Goal: Task Accomplishment & Management: Manage account settings

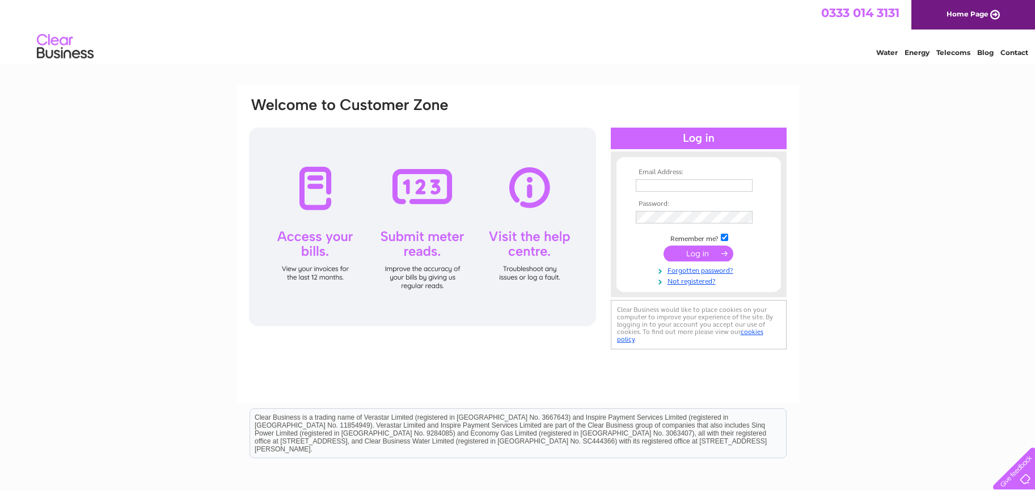
type input "[PERSON_NAME][EMAIL_ADDRESS][DOMAIN_NAME]"
click at [690, 252] on input "submit" at bounding box center [698, 253] width 70 height 16
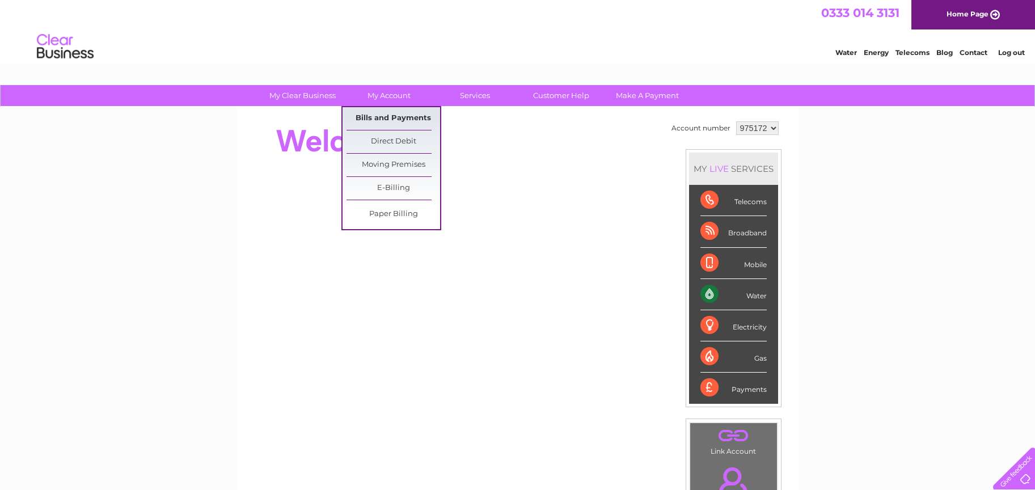
click at [417, 121] on link "Bills and Payments" at bounding box center [393, 118] width 94 height 23
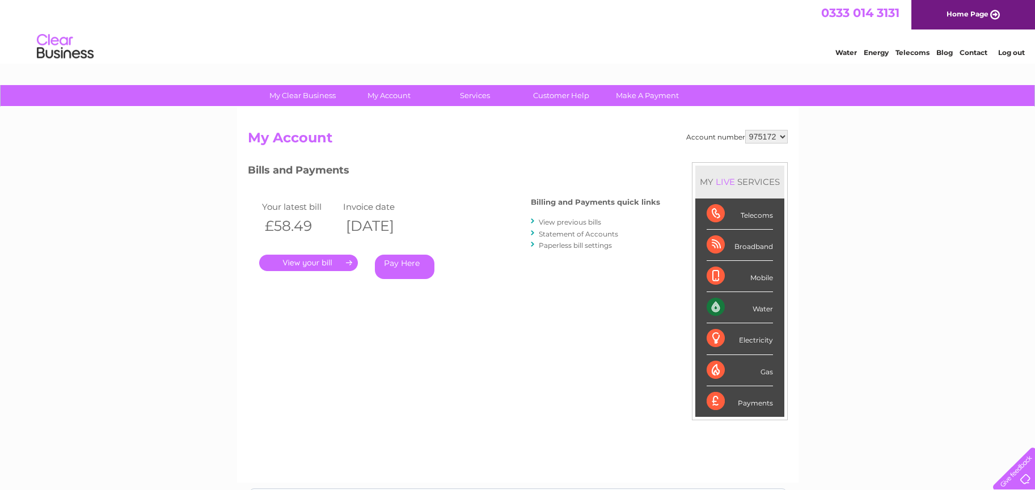
click at [332, 264] on link "." at bounding box center [308, 263] width 99 height 16
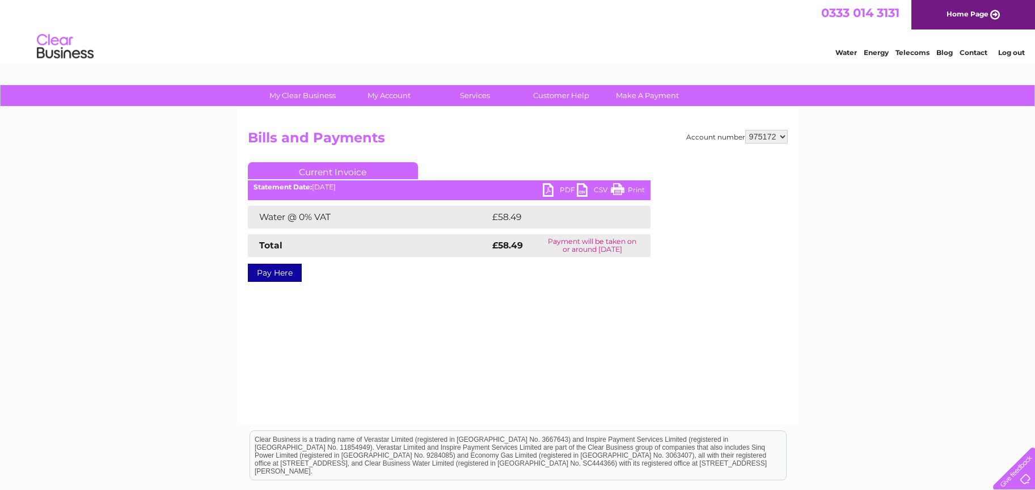
click at [563, 187] on link "PDF" at bounding box center [559, 191] width 34 height 16
